Goal: Use online tool/utility

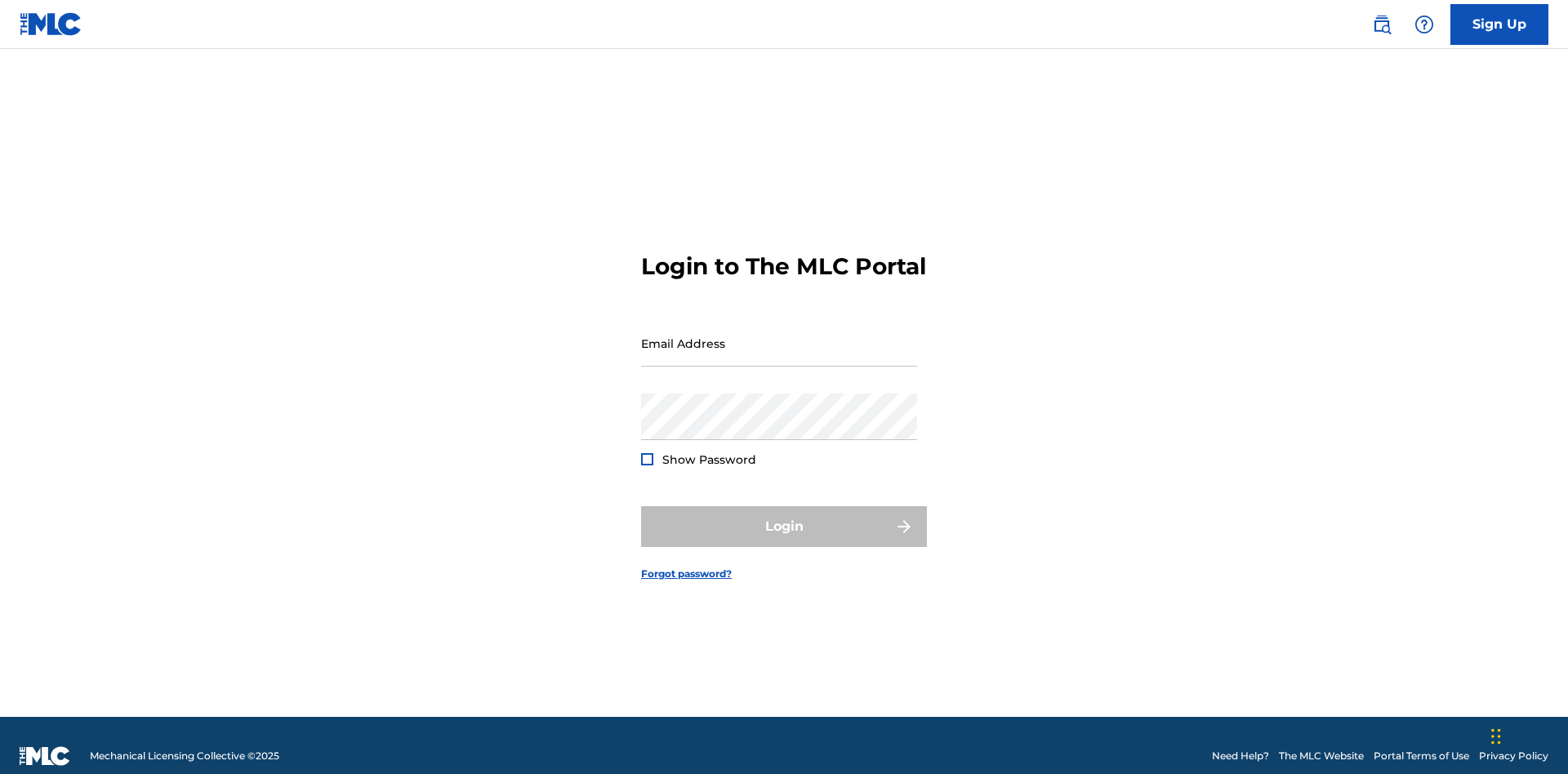
scroll to position [21, 0]
click at [779, 335] on input "Email Address" at bounding box center [779, 343] width 276 height 47
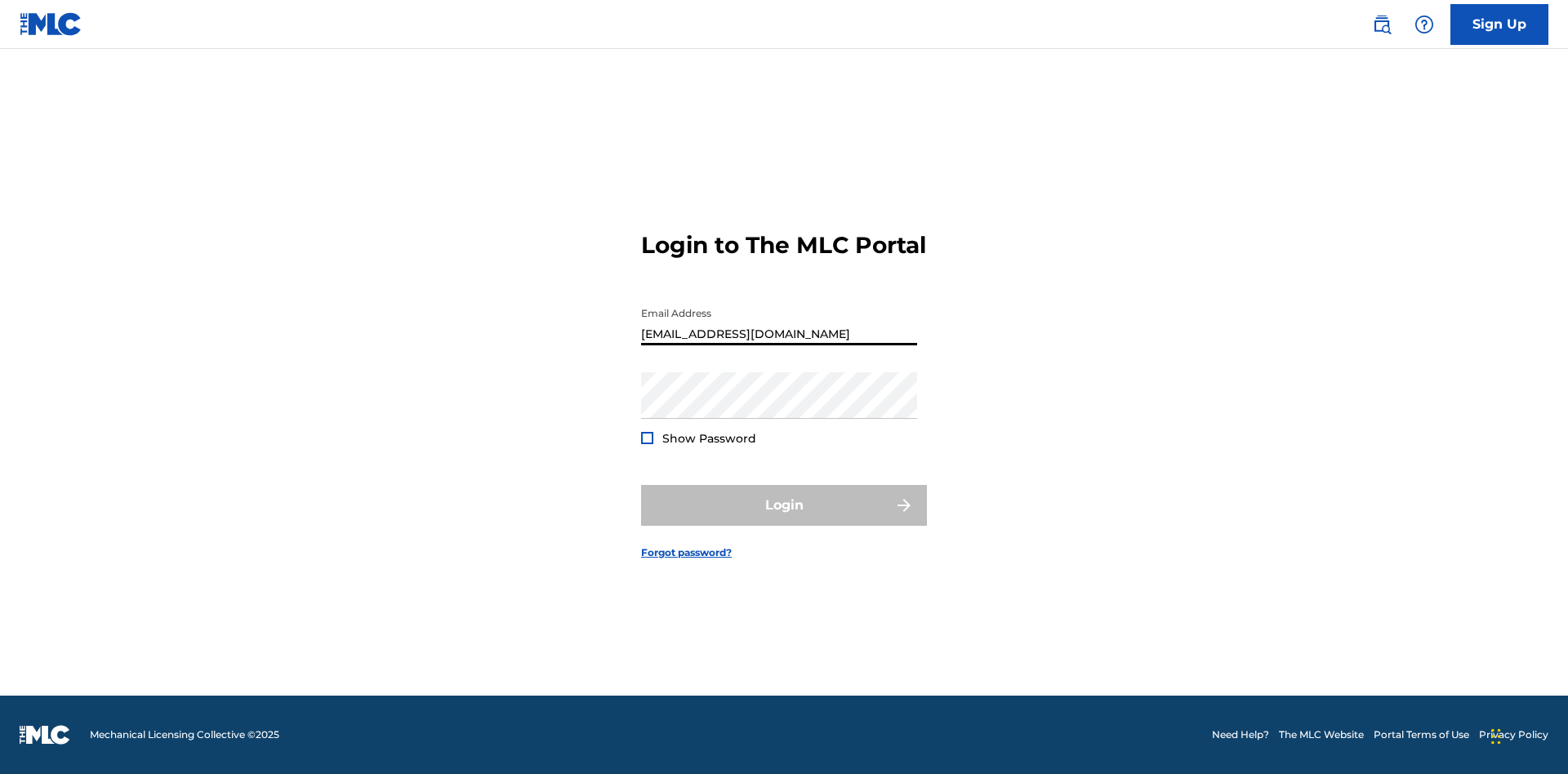
type input "Duke.McTesterson@gmail.com"
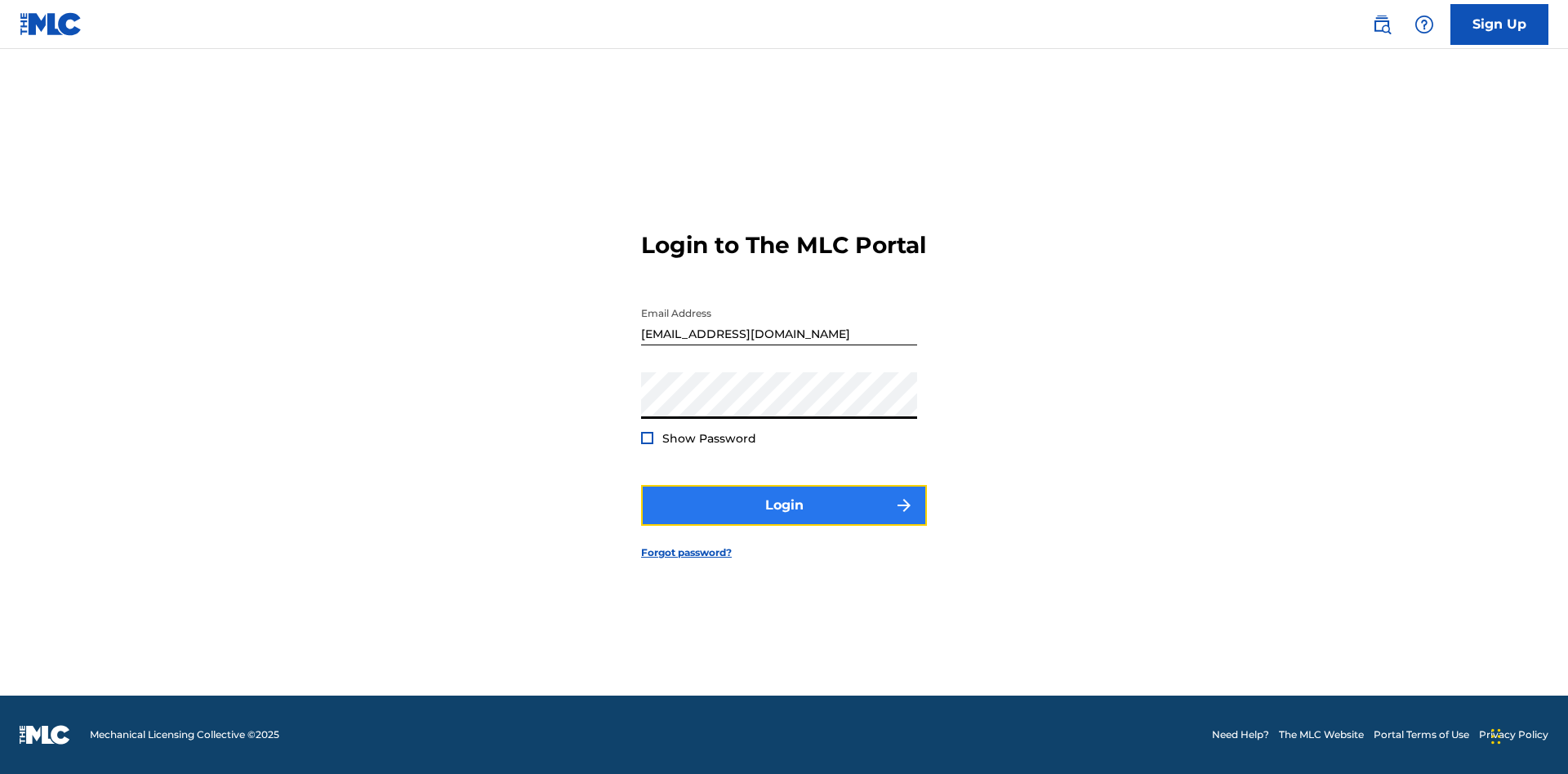
click at [784, 519] on button "Login" at bounding box center [784, 505] width 286 height 41
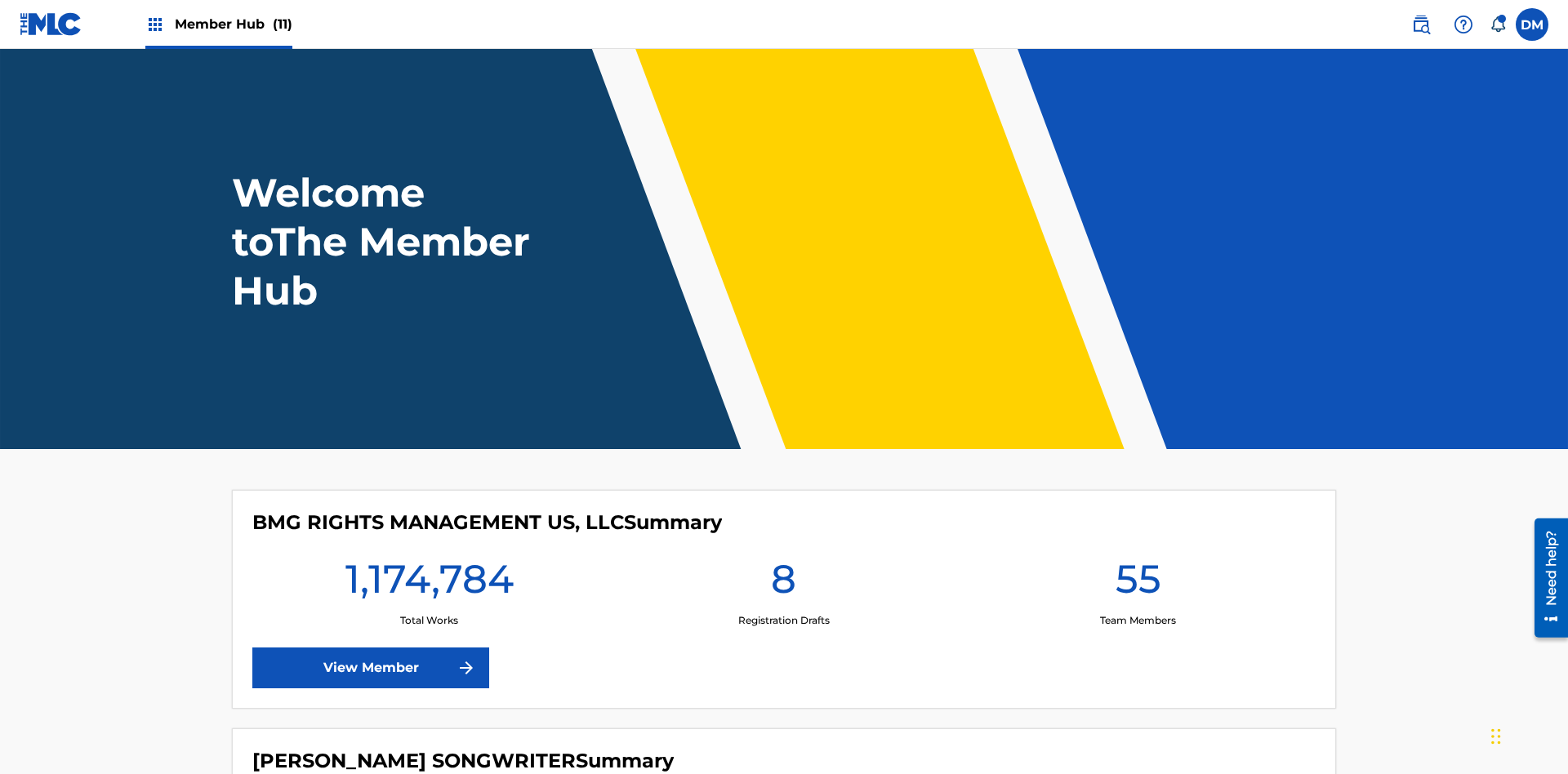
scroll to position [70, 0]
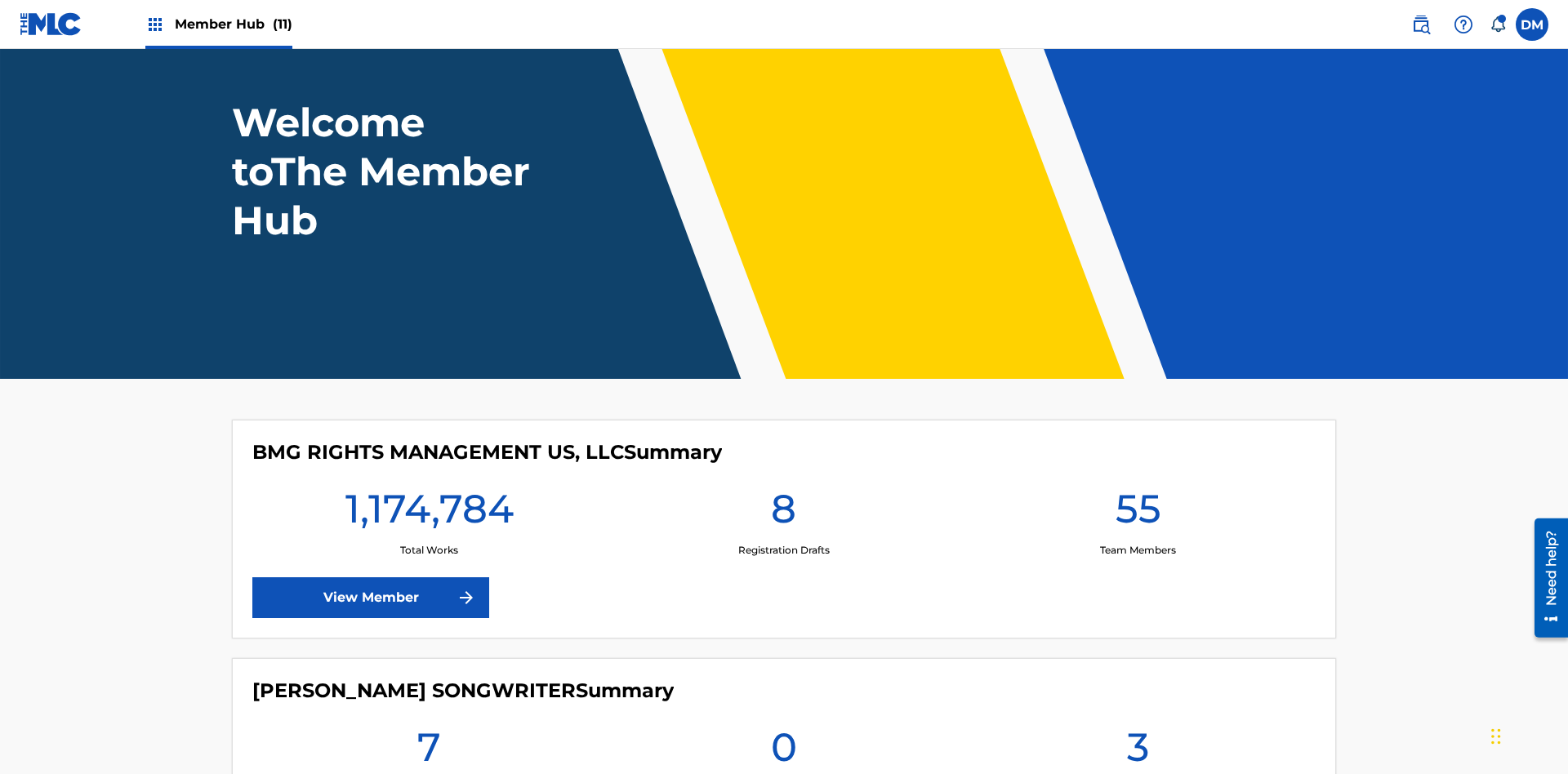
click at [233, 24] on span "Member Hub (11)" at bounding box center [233, 24] width 118 height 19
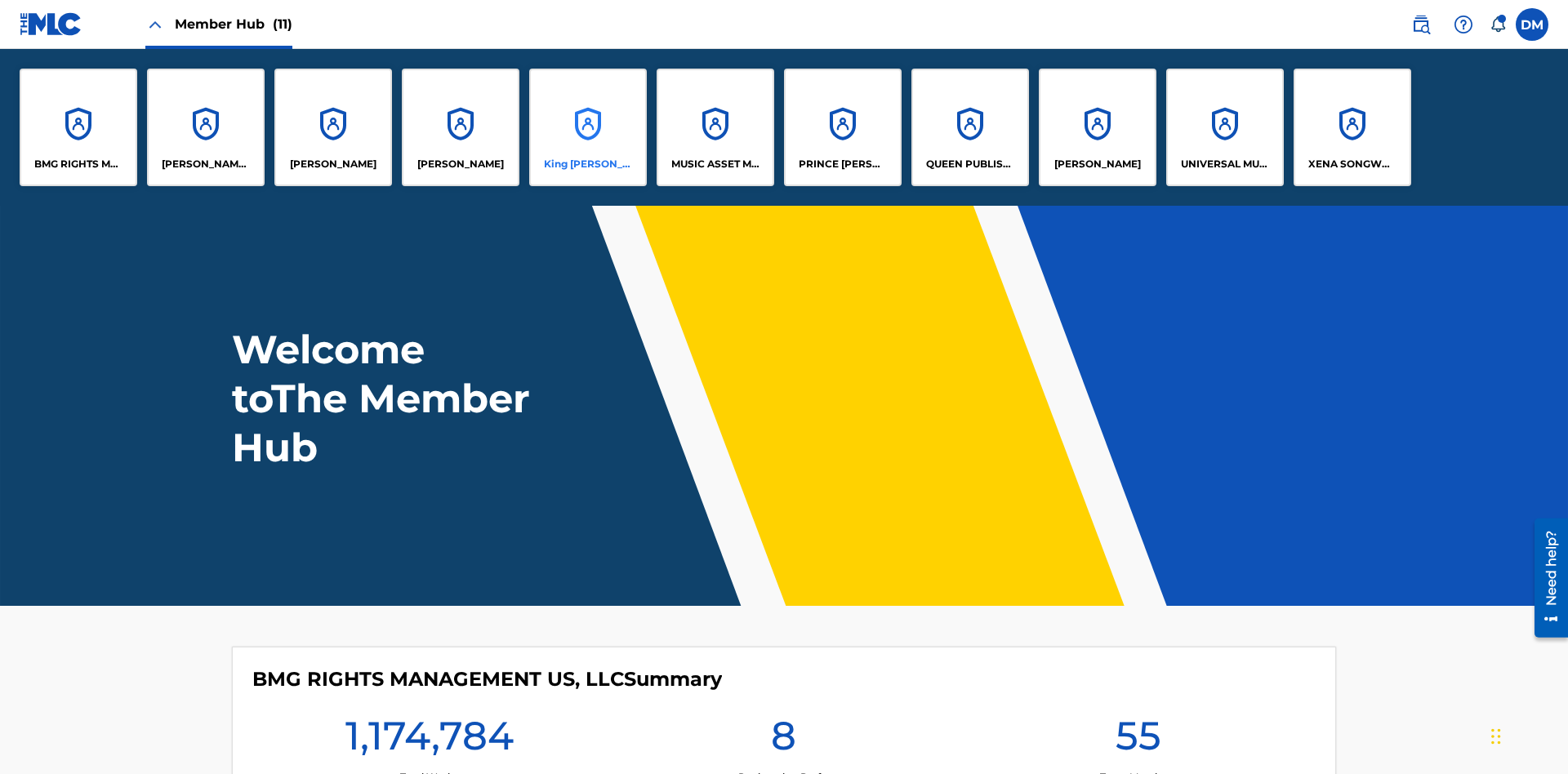
click at [587, 164] on p "King McTesterson" at bounding box center [588, 164] width 89 height 15
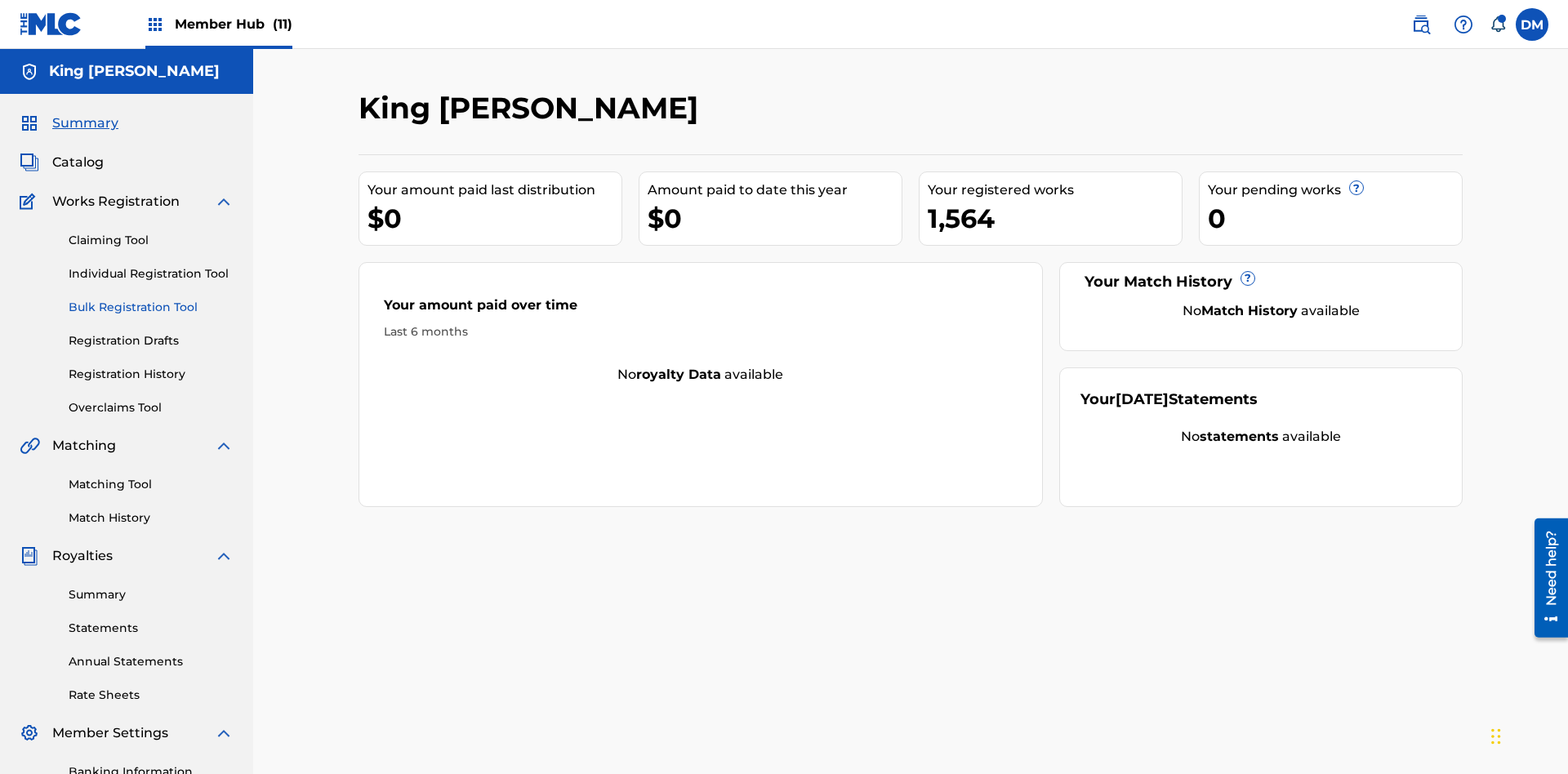
click at [151, 299] on link "Bulk Registration Tool" at bounding box center [150, 307] width 165 height 17
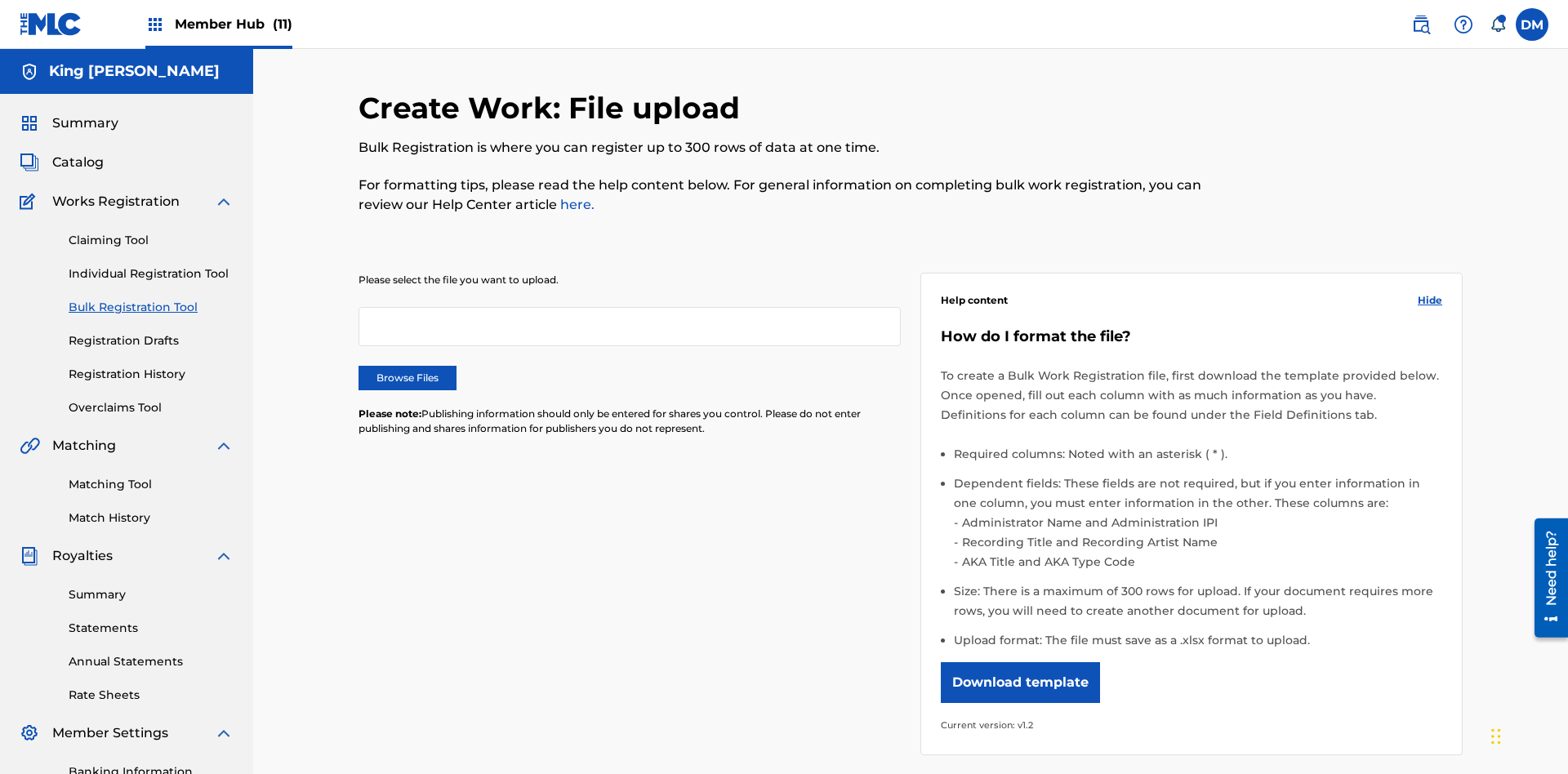
scroll to position [0, 358]
